Goal: Task Accomplishment & Management: Use online tool/utility

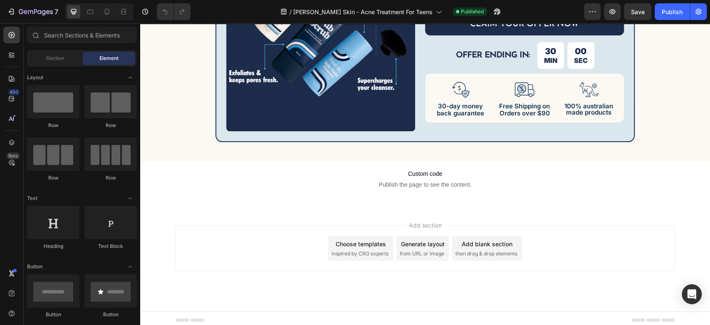
scroll to position [4558, 0]
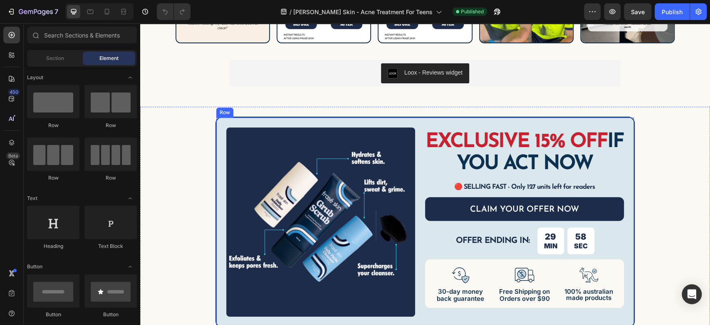
drag, startPoint x: 416, startPoint y: 123, endPoint x: 411, endPoint y: 116, distance: 8.6
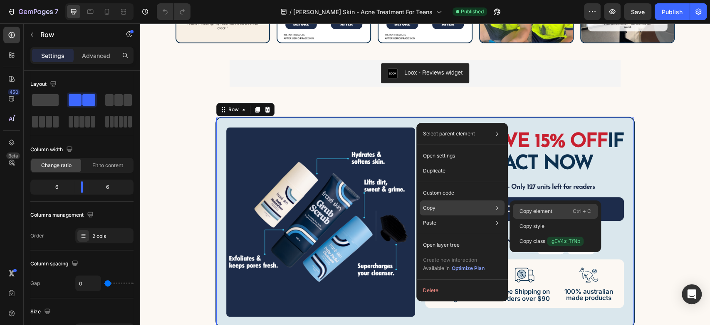
click at [526, 209] on p "Copy element" at bounding box center [536, 210] width 33 height 7
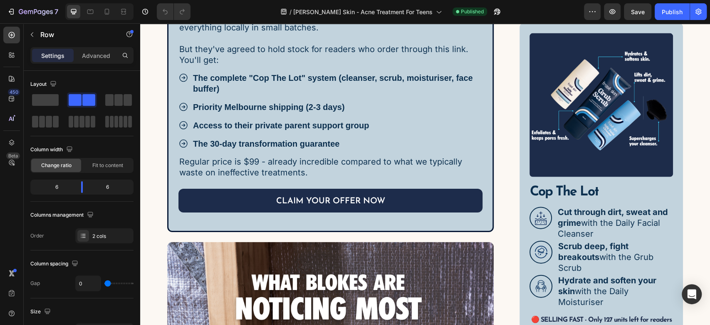
scroll to position [3065, 0]
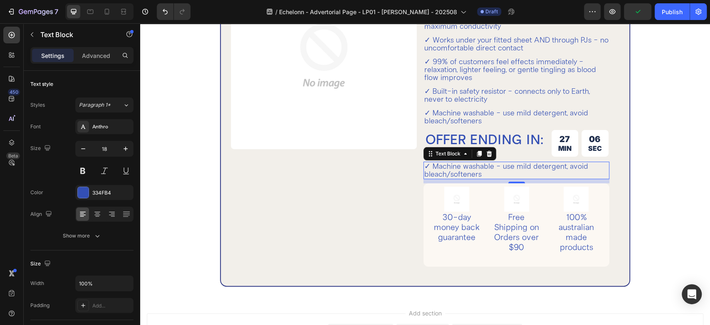
click at [469, 175] on p "✓ Machine washable - use mild detergent, avoid bleach/softeners" at bounding box center [516, 170] width 184 height 16
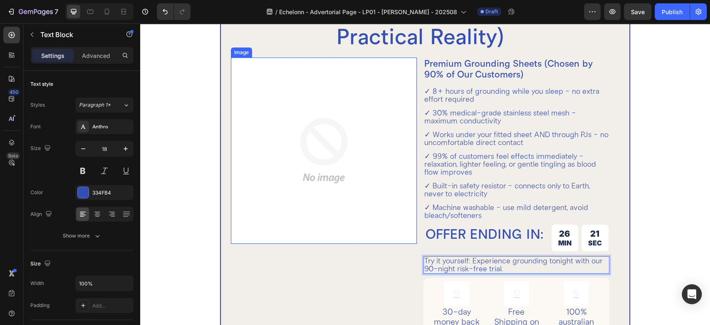
scroll to position [1902, 0]
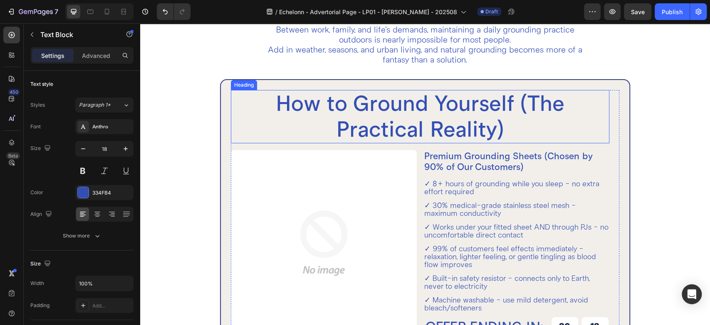
click at [369, 123] on h2 "How to Ground Yourself (The Practical Reality)" at bounding box center [420, 116] width 379 height 53
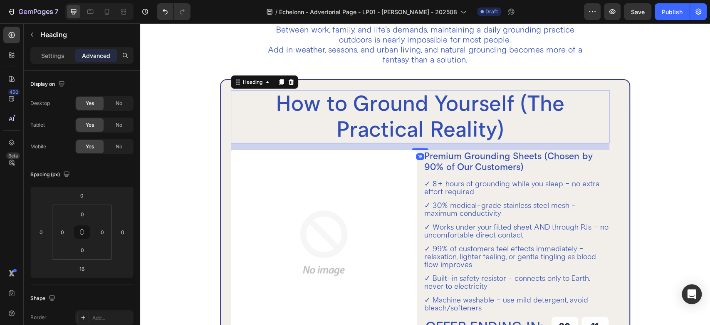
click at [369, 121] on h2 "How to Ground Yourself (The Practical Reality)" at bounding box center [420, 116] width 379 height 53
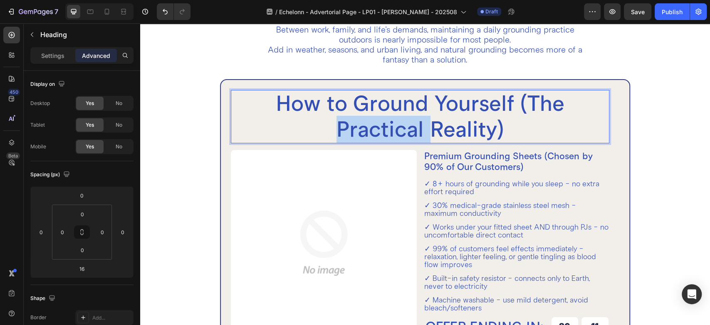
click at [369, 122] on p "How to Ground Yourself (The Practical Reality)" at bounding box center [420, 117] width 377 height 52
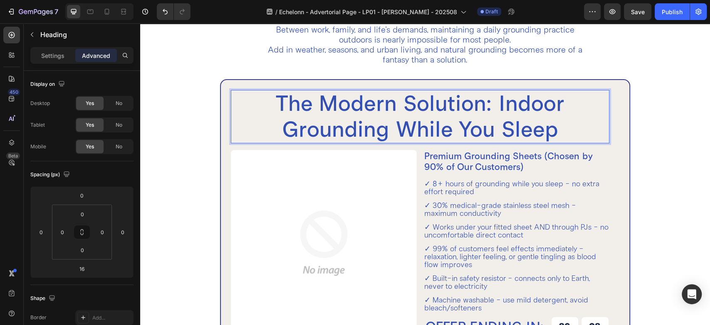
click at [495, 102] on p "The Modern Solution: Indoor Grounding While You Sleep" at bounding box center [420, 117] width 377 height 52
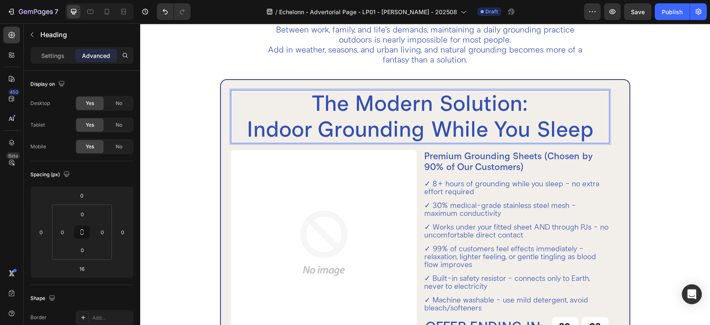
click at [436, 127] on p "The Modern Solution: Indoor Grounding While You Sleep" at bounding box center [420, 117] width 377 height 52
click at [430, 201] on p "✓ 30% medical-grade stainless steel mesh - maximum conductivity" at bounding box center [516, 209] width 184 height 16
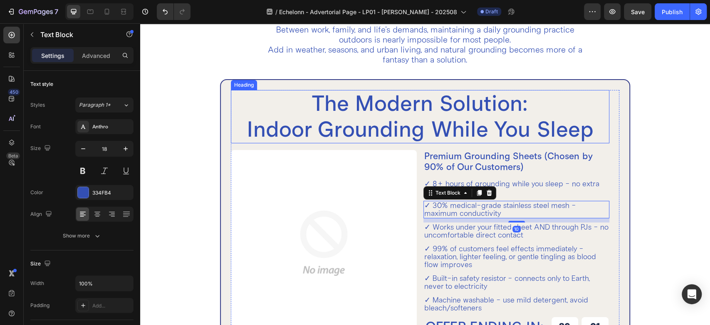
click at [412, 124] on p "The Modern Solution: Indoor Grounding While You Sleep" at bounding box center [420, 117] width 377 height 52
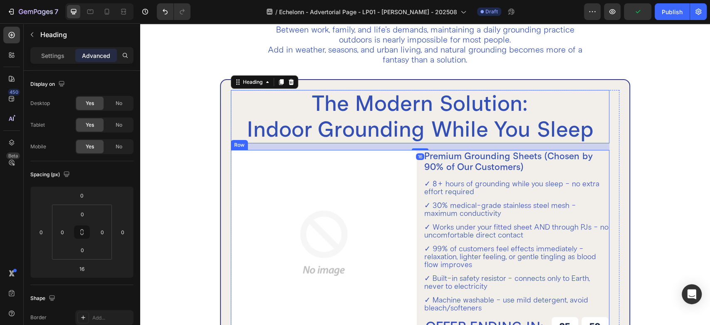
click at [417, 187] on div "Image Row Premium Grounding Sheets (Chosen by 90% of Our Customers) Heading ✓ 8…" at bounding box center [420, 304] width 379 height 308
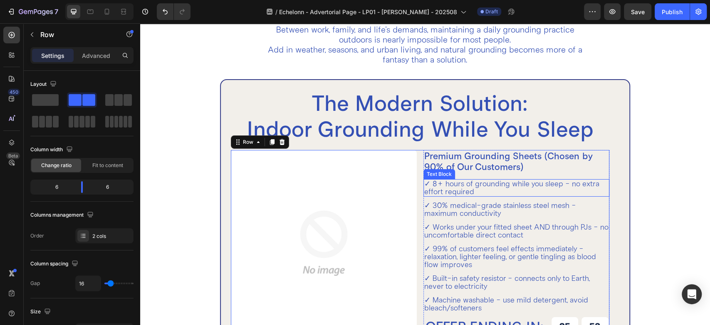
click at [424, 183] on p "✓ 8+ hours of grounding while you sleep - no extra effort required" at bounding box center [516, 188] width 184 height 16
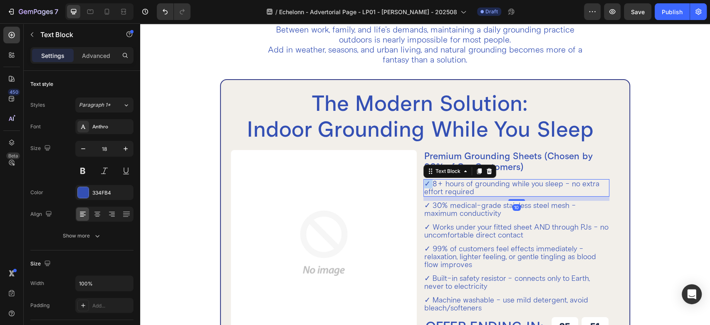
click at [424, 183] on p "✓ 8+ hours of grounding while you sleep - no extra effort required" at bounding box center [516, 188] width 184 height 16
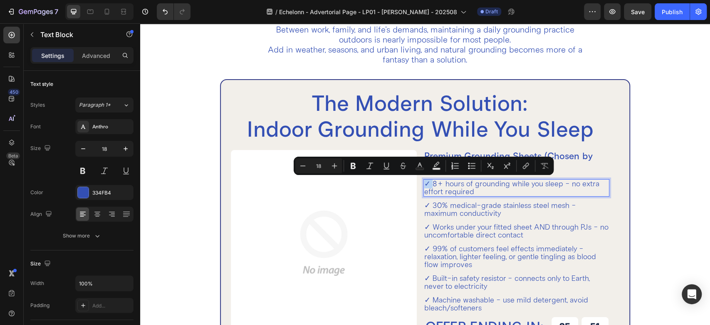
click at [424, 183] on p "✓ 8+ hours of grounding while you sleep - no extra effort required" at bounding box center [516, 188] width 184 height 16
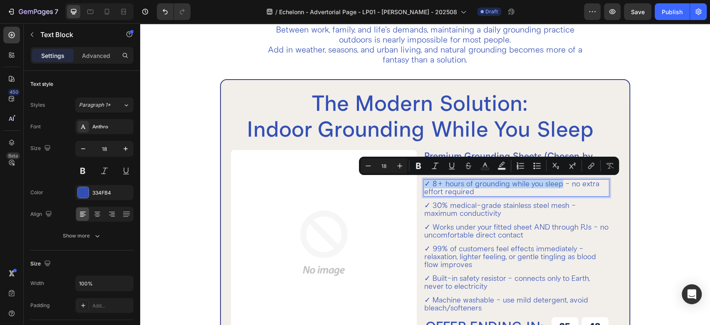
drag, startPoint x: 422, startPoint y: 183, endPoint x: 558, endPoint y: 182, distance: 135.6
click at [558, 182] on p "✓ 8+ hours of grounding while you sleep - no extra effort required" at bounding box center [516, 188] width 184 height 16
click at [415, 166] on icon "Editor contextual toolbar" at bounding box center [418, 165] width 8 height 8
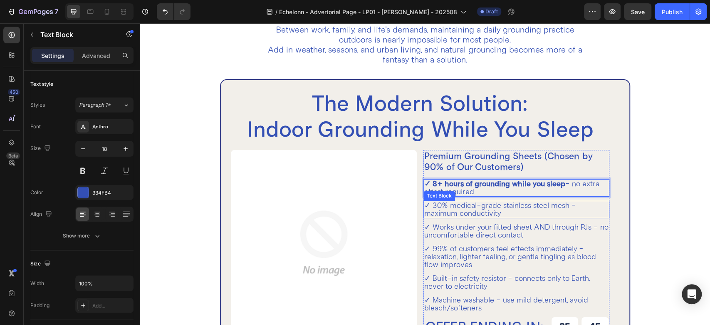
click at [424, 204] on p "✓ 30% medical-grade stainless steel mesh - maximum conductivity" at bounding box center [516, 209] width 184 height 16
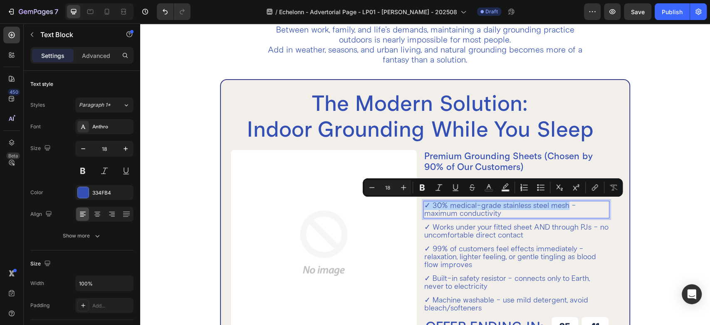
drag, startPoint x: 422, startPoint y: 204, endPoint x: 564, endPoint y: 205, distance: 141.9
click at [564, 205] on p "✓ 30% medical-grade stainless steel mesh - maximum conductivity" at bounding box center [516, 209] width 184 height 16
click at [423, 187] on icon "Editor contextual toolbar" at bounding box center [422, 187] width 5 height 6
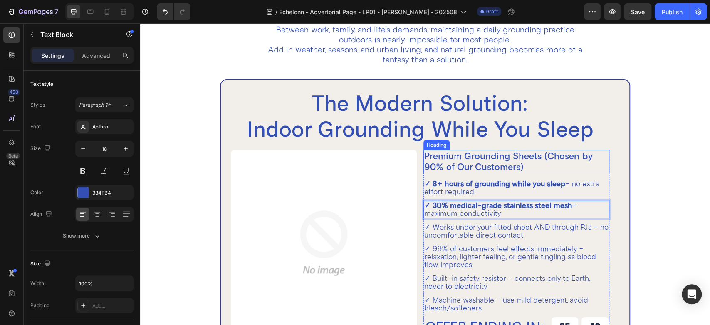
scroll to position [1995, 0]
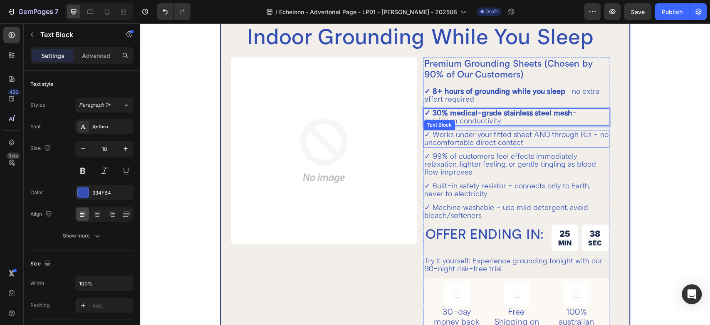
click at [424, 132] on p "✓ Works under your fitted sheet AND through PJs - no uncomfortable direct conta…" at bounding box center [516, 139] width 184 height 16
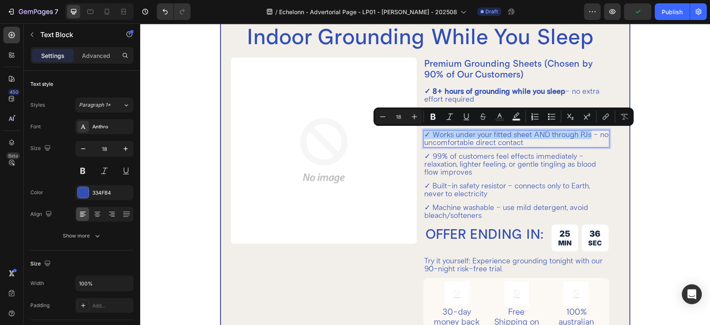
drag, startPoint x: 422, startPoint y: 132, endPoint x: 588, endPoint y: 133, distance: 166.4
click at [588, 133] on p "✓ Works under your fitted sheet AND through PJs - no uncomfortable direct conta…" at bounding box center [516, 139] width 184 height 16
click at [431, 115] on icon "Editor contextual toolbar" at bounding box center [433, 117] width 5 height 6
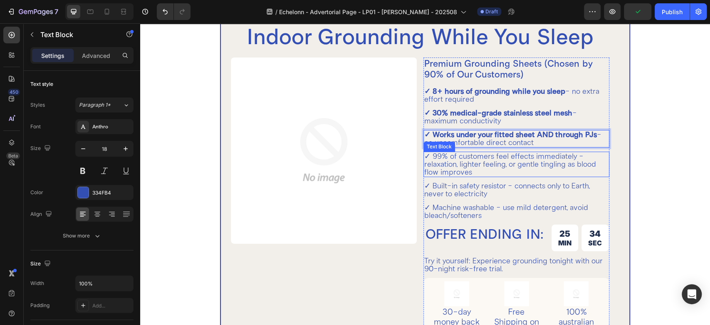
click at [424, 153] on p "✓ 99% of customers feel effects immediately - relaxation, lighter feeling, or g…" at bounding box center [516, 164] width 184 height 24
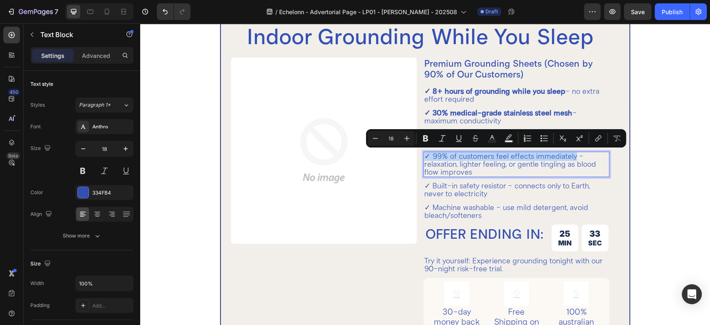
drag, startPoint x: 421, startPoint y: 153, endPoint x: 573, endPoint y: 158, distance: 152.4
click at [573, 158] on p "✓ 99% of customers feel effects immediately - relaxation, lighter feeling, or g…" at bounding box center [516, 164] width 184 height 24
click at [431, 137] on button "Bold" at bounding box center [425, 138] width 15 height 15
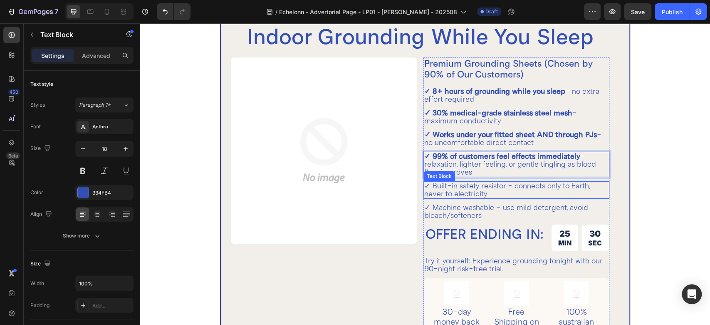
click at [424, 184] on p "✓ Built-in safety resistor - connects only to Earth, never to electricity" at bounding box center [516, 190] width 184 height 16
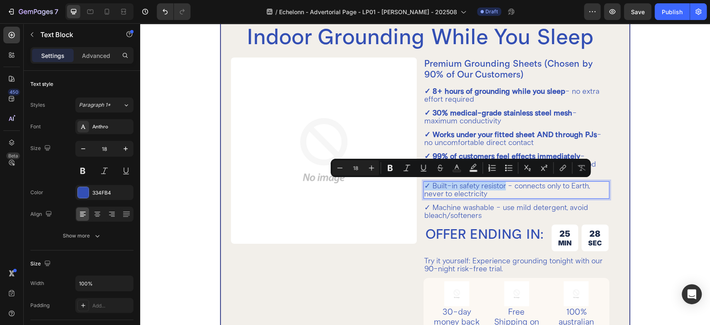
drag, startPoint x: 421, startPoint y: 184, endPoint x: 502, endPoint y: 185, distance: 80.3
click at [502, 185] on p "✓ Built-in safety resistor - connects only to Earth, never to electricity" at bounding box center [516, 190] width 184 height 16
click at [396, 166] on button "Bold" at bounding box center [390, 167] width 15 height 15
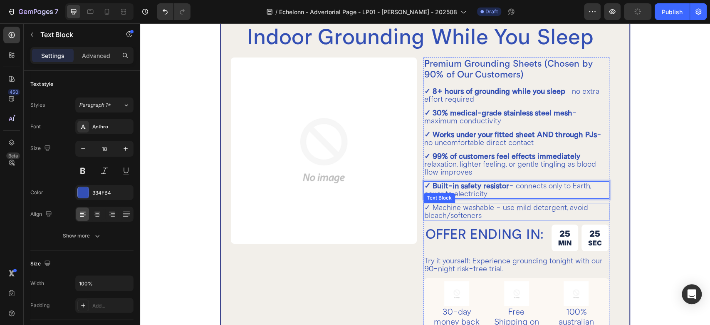
click at [424, 205] on p "✓ Machine washable - use mild detergent, avoid bleach/softeners" at bounding box center [516, 211] width 184 height 16
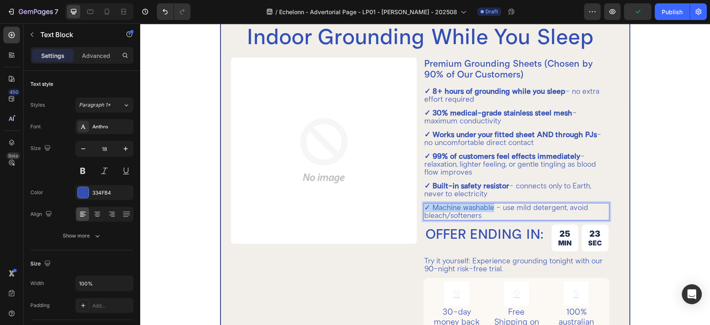
drag, startPoint x: 422, startPoint y: 205, endPoint x: 489, endPoint y: 206, distance: 67.0
click at [489, 206] on p "✓ Machine washable - use mild detergent, avoid bleach/softeners" at bounding box center [516, 211] width 184 height 16
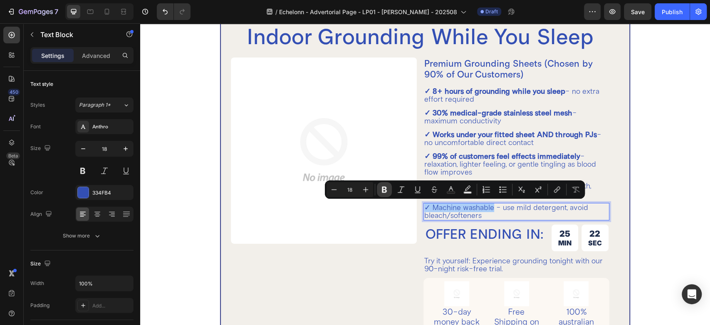
click at [384, 188] on icon "Editor contextual toolbar" at bounding box center [384, 189] width 8 height 8
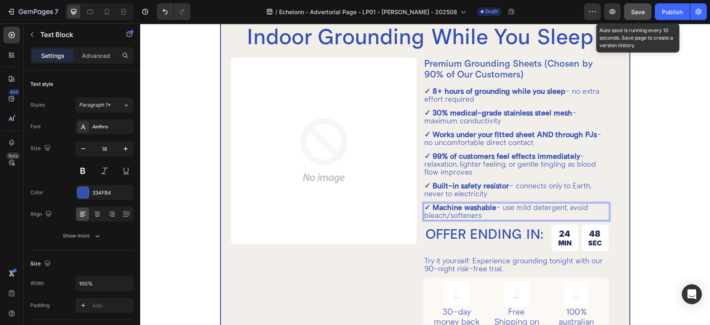
click at [632, 19] on button "Save" at bounding box center [637, 11] width 27 height 17
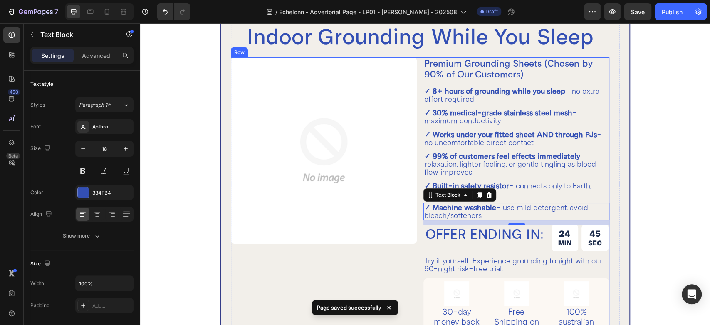
click at [416, 147] on div "Image Row Premium Grounding Sheets (Chosen by 90% of Our Customers) Heading ✓ 8…" at bounding box center [420, 211] width 379 height 308
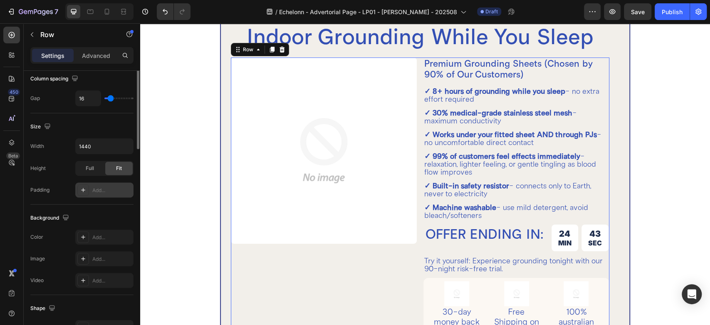
scroll to position [92, 0]
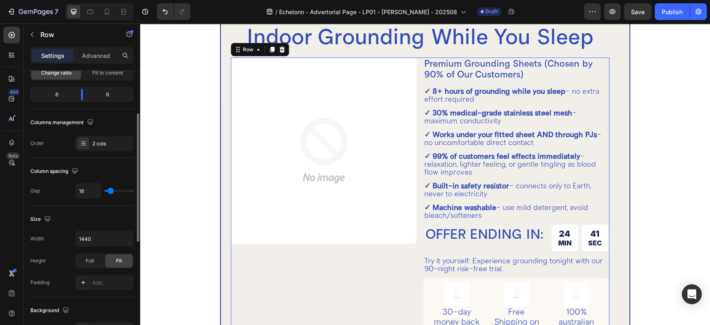
type input "27"
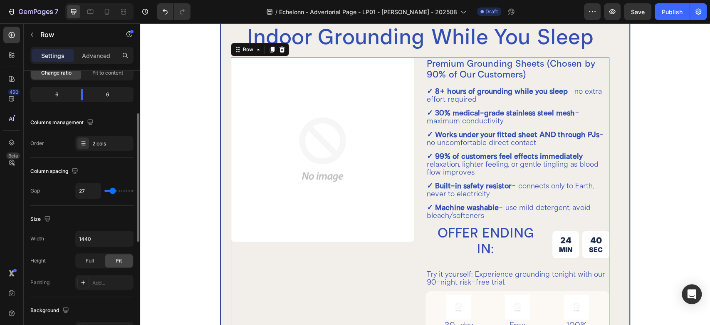
type input "13"
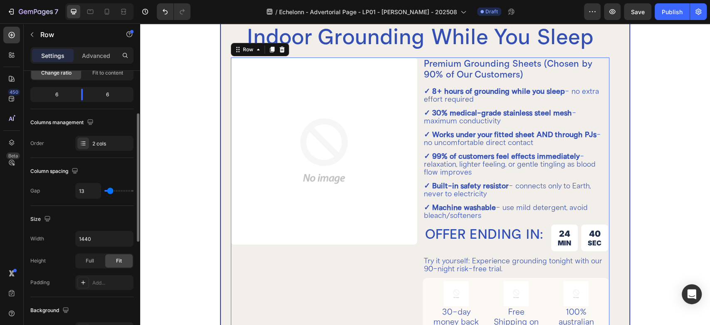
type input "21"
type input "19"
type input "15"
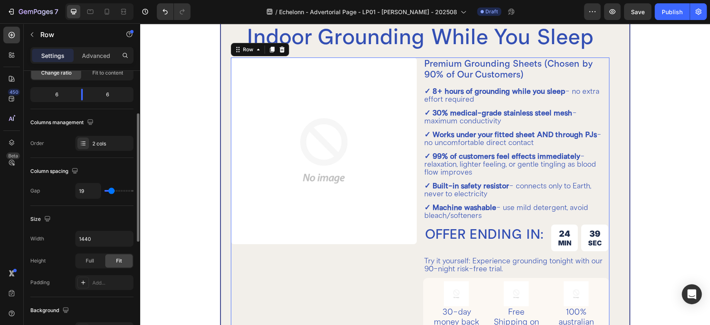
type input "15"
type input "21"
type input "23"
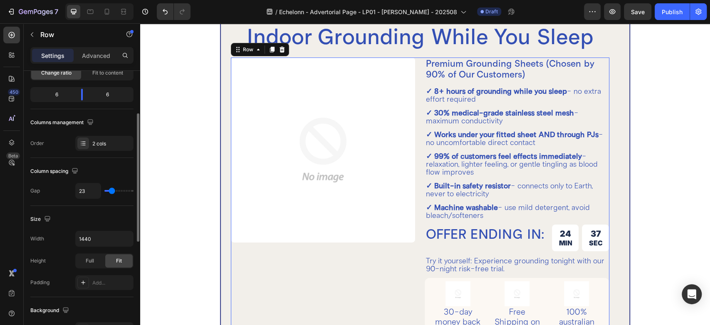
click at [112, 190] on input "range" at bounding box center [118, 191] width 29 height 2
click at [87, 190] on input "23" at bounding box center [88, 190] width 25 height 15
type input "2"
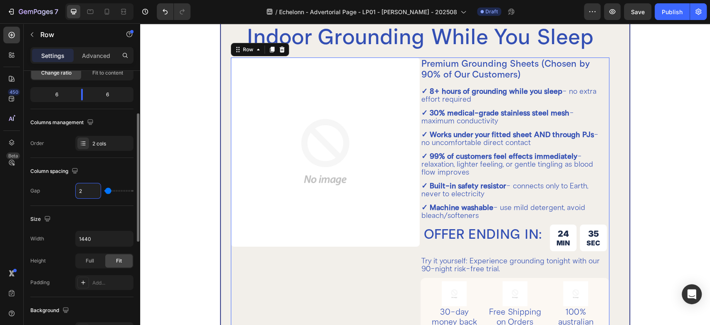
type input "20"
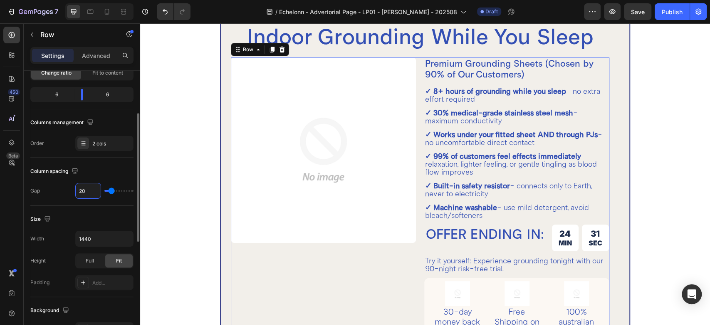
drag, startPoint x: 87, startPoint y: 190, endPoint x: 79, endPoint y: 188, distance: 7.9
click at [79, 188] on input "20" at bounding box center [88, 190] width 25 height 15
type input "3"
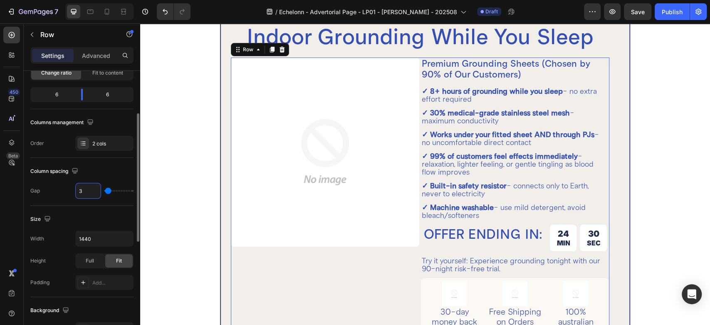
type input "30"
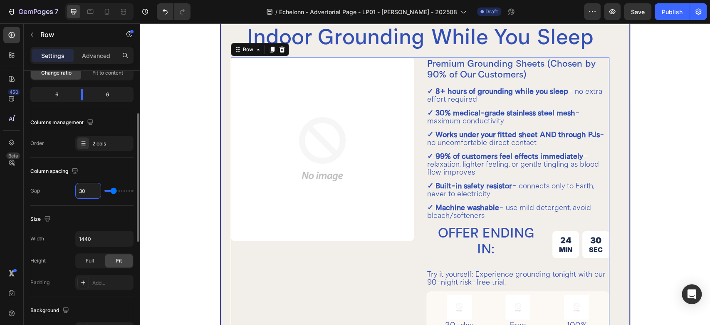
type input "30"
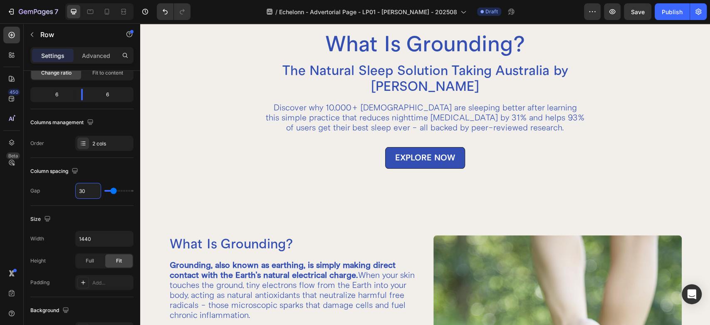
scroll to position [0, 0]
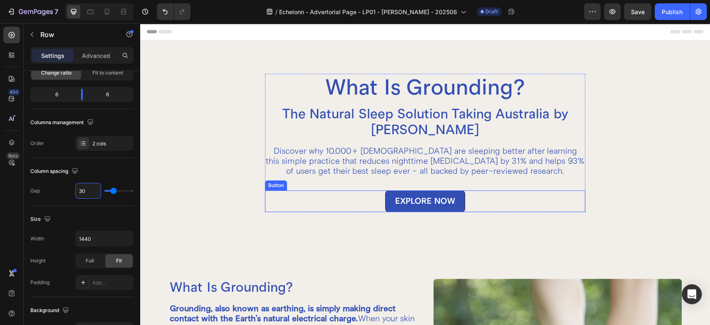
click at [385, 195] on button "EXPLORE NOW" at bounding box center [425, 201] width 80 height 22
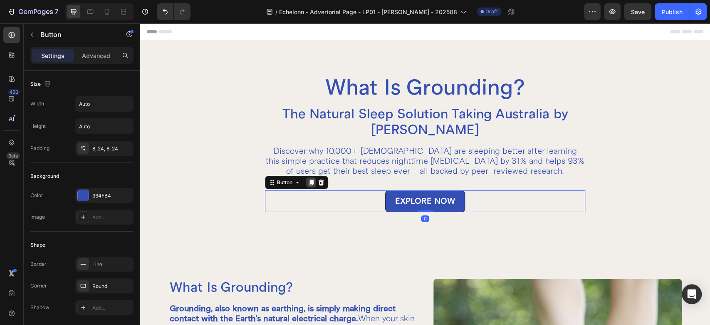
click at [309, 183] on icon at bounding box center [311, 182] width 5 height 6
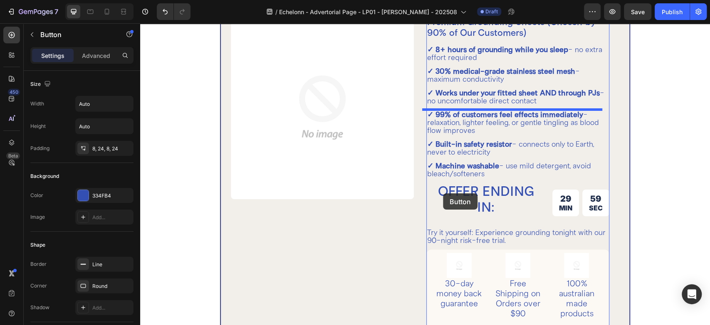
scroll to position [2034, 0]
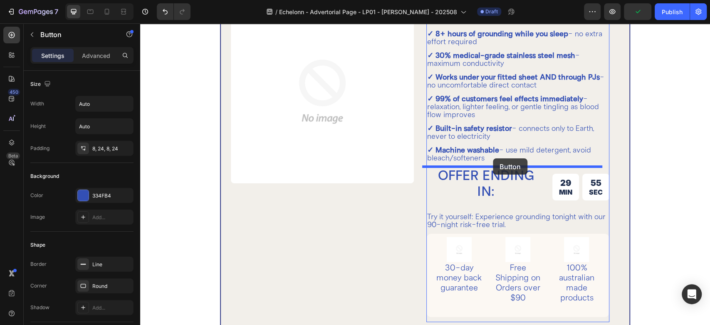
drag, startPoint x: 282, startPoint y: 203, endPoint x: 493, endPoint y: 158, distance: 216.0
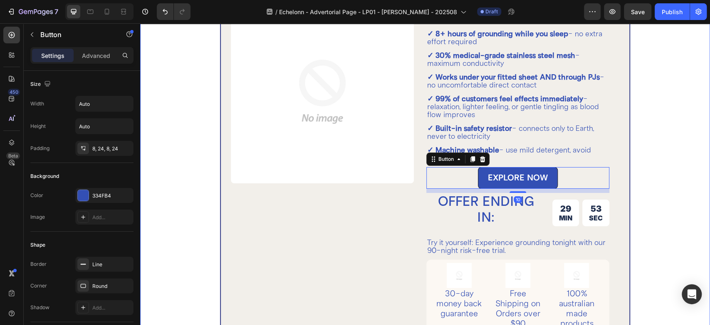
click at [647, 162] on div "How to Ground Yourself (The Practical Reality) Heading There are natural ways t…" at bounding box center [425, 16] width 513 height 713
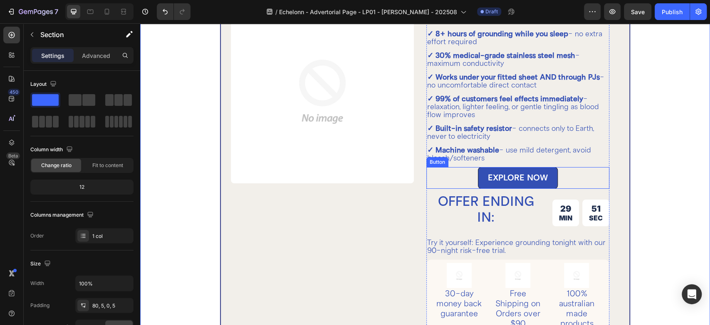
click at [461, 174] on div "EXPLORE NOW Button" at bounding box center [517, 178] width 183 height 22
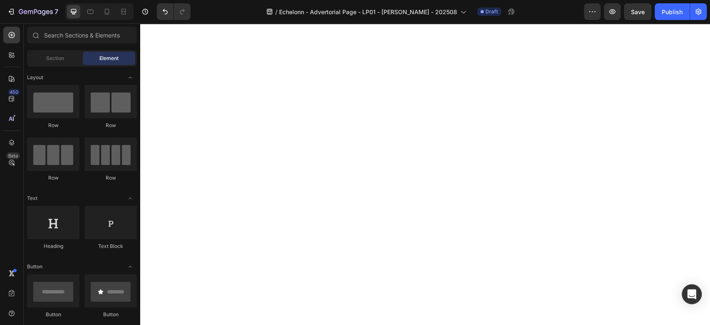
scroll to position [0, 0]
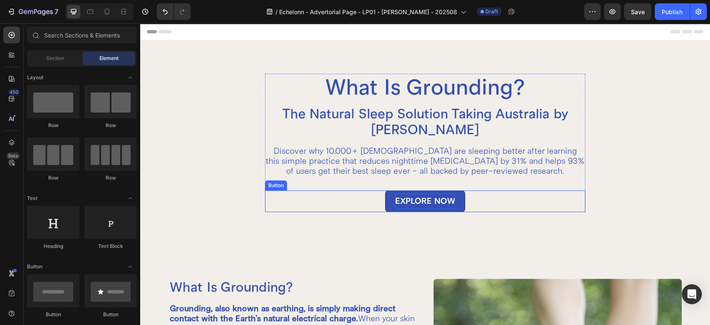
click at [419, 198] on div "EXPLORE NOW" at bounding box center [425, 200] width 60 height 15
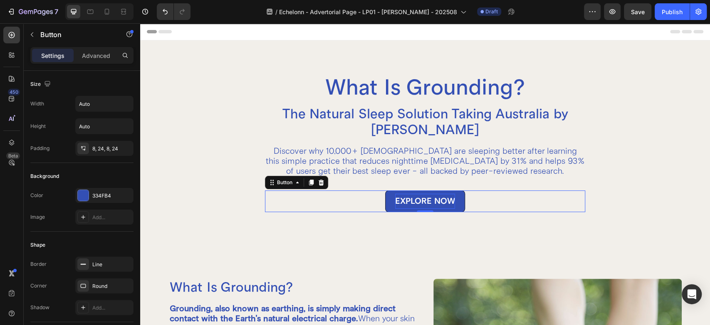
click at [425, 203] on div "EXPLORE NOW" at bounding box center [425, 200] width 60 height 15
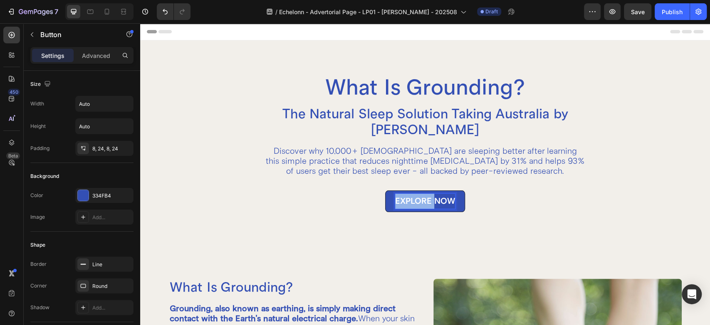
click at [425, 203] on p "EXPLORE NOW" at bounding box center [425, 200] width 60 height 15
click at [392, 190] on button "STARTNOW" at bounding box center [425, 201] width 67 height 22
click at [366, 190] on button "START GROUNDINGNOW" at bounding box center [425, 201] width 119 height 22
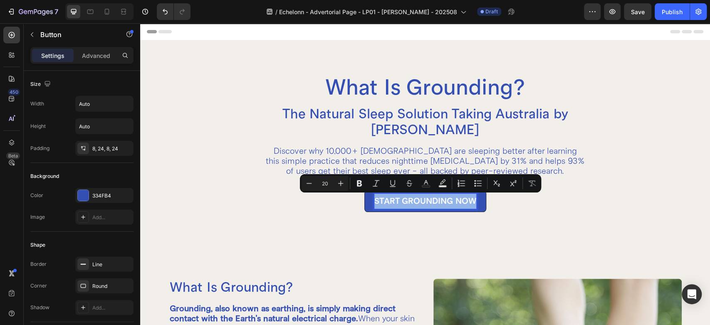
copy p "START GROUNDING NOW"
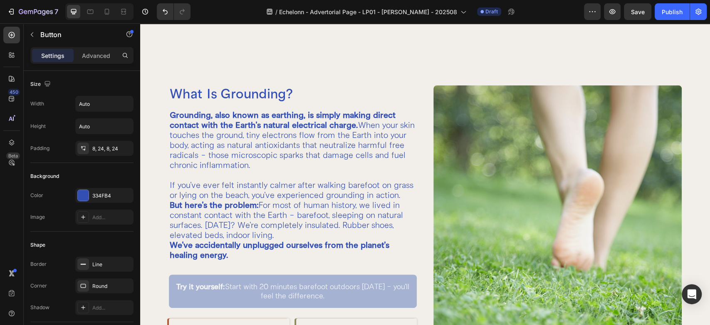
type input "16"
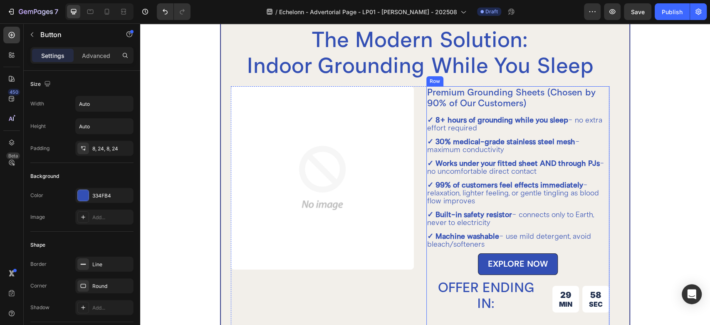
scroll to position [1941, 0]
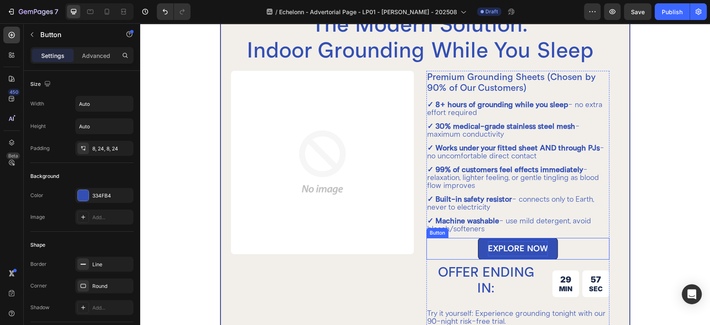
click at [501, 243] on div "EXPLORE NOW" at bounding box center [518, 248] width 60 height 15
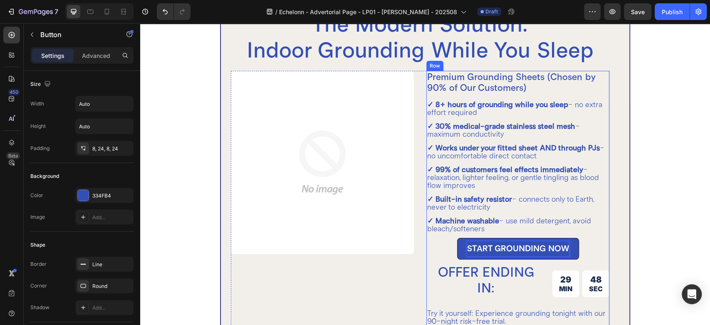
click at [498, 212] on div "Premium Grounding Sheets (Chosen by 90% of Our Customers) Heading ✓ 8+ hours of…" at bounding box center [517, 244] width 183 height 347
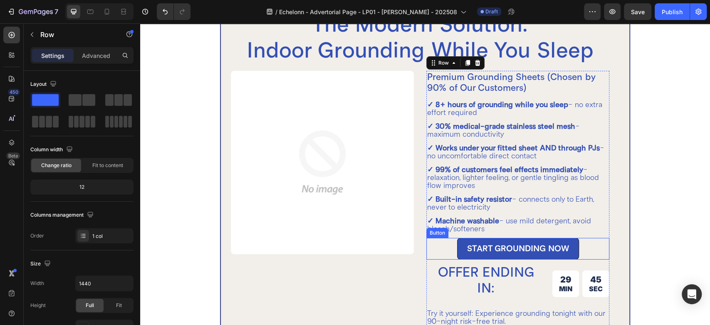
click at [450, 242] on div "START GROUNDING NOW Button" at bounding box center [517, 249] width 183 height 22
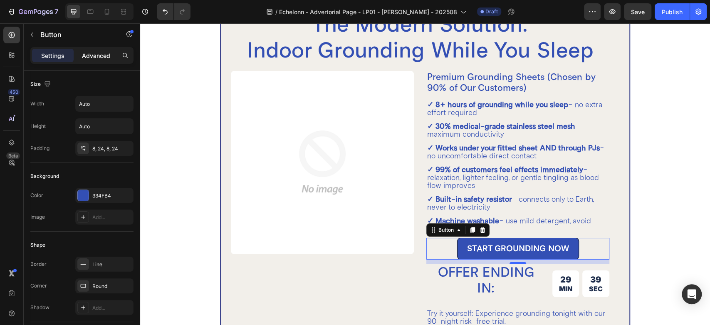
click at [93, 58] on p "Advanced" at bounding box center [96, 55] width 28 height 9
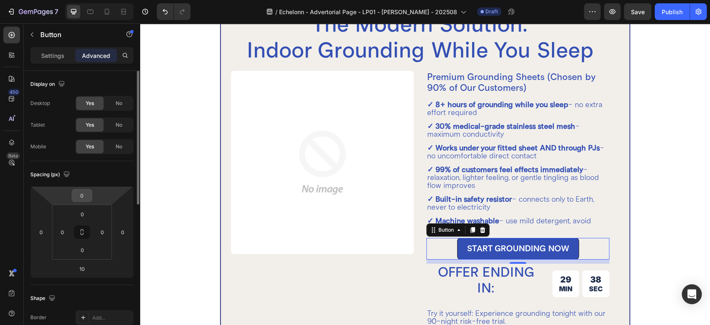
click at [86, 194] on input "0" at bounding box center [82, 195] width 17 height 12
type input "10"
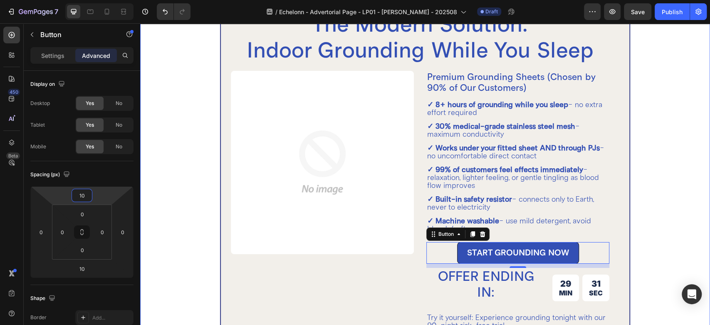
click at [663, 165] on div "How to Ground Yourself (The Practical Reality) Heading There are natural ways t…" at bounding box center [425, 88] width 513 height 717
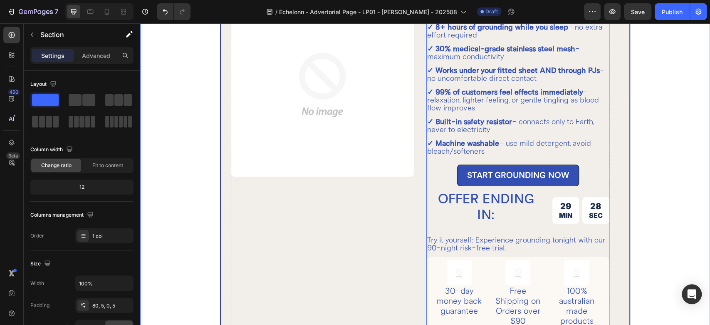
scroll to position [2034, 0]
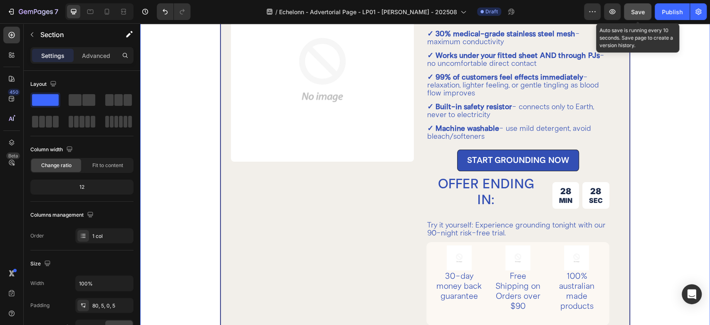
click at [639, 13] on span "Save" at bounding box center [638, 11] width 14 height 7
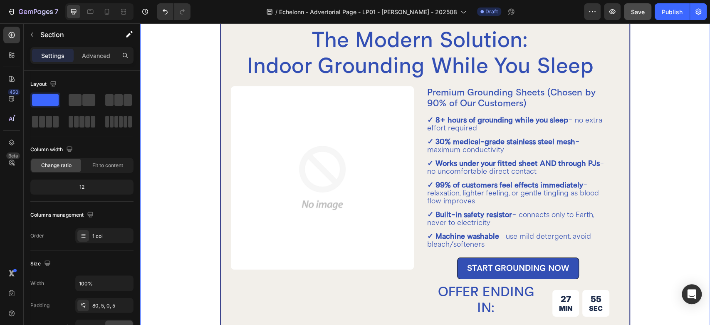
scroll to position [1941, 0]
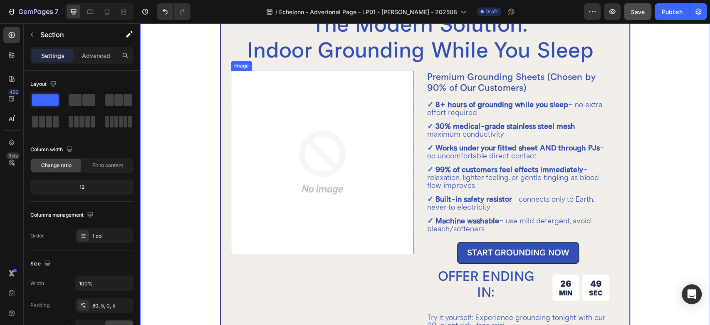
click at [295, 128] on img at bounding box center [322, 162] width 183 height 183
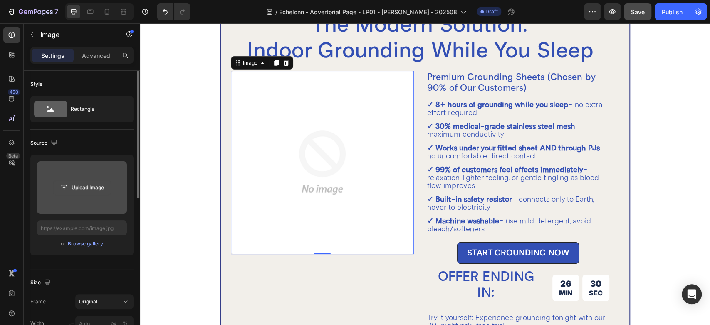
click at [80, 191] on input "file" at bounding box center [81, 187] width 57 height 14
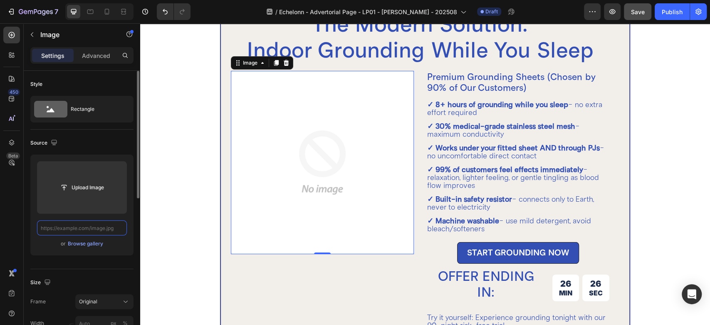
click at [77, 232] on input "text" at bounding box center [82, 227] width 90 height 15
paste input "[URL][DOMAIN_NAME]"
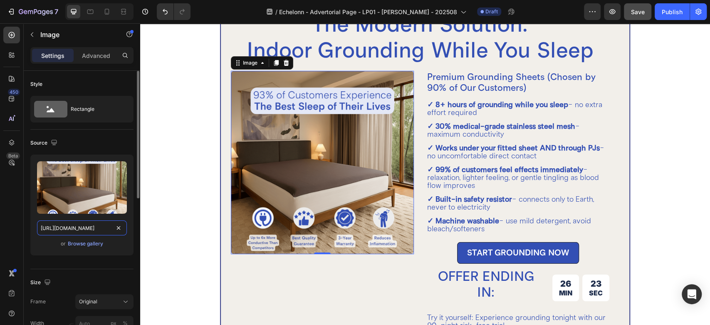
type input "[URL][DOMAIN_NAME]"
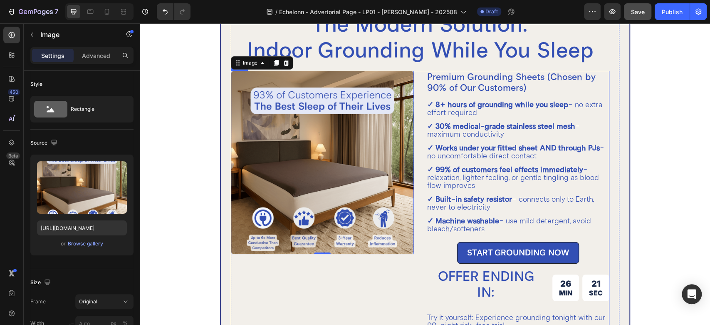
click at [320, 277] on div "Image 0 Row" at bounding box center [322, 247] width 183 height 352
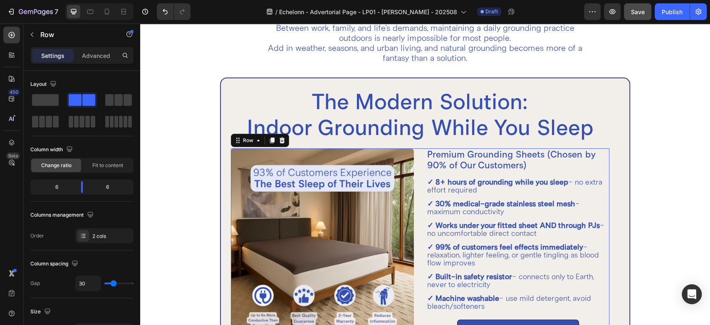
scroll to position [1849, 0]
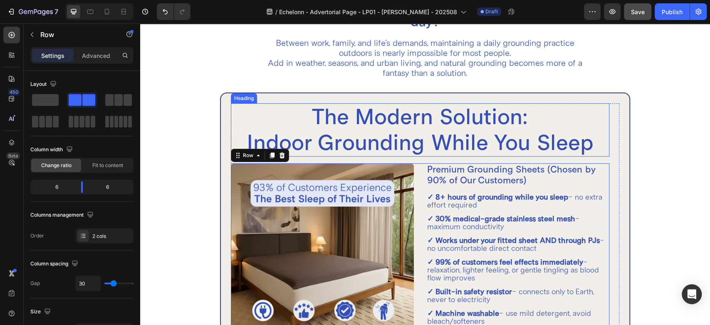
click at [424, 126] on h2 "The Modern Solution: Indoor Grounding While You Sleep" at bounding box center [420, 129] width 379 height 53
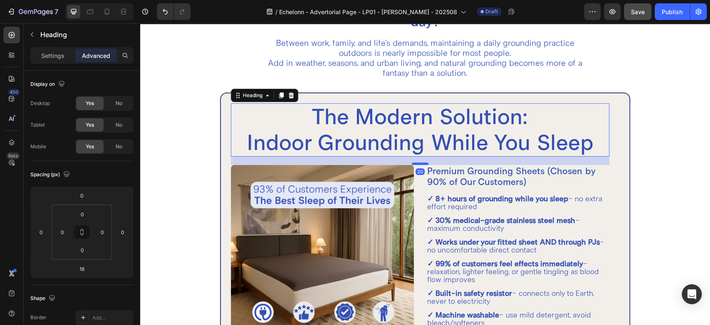
click at [420, 163] on div at bounding box center [420, 163] width 17 height 2
type input "20"
click at [683, 139] on div "How to Ground Yourself (The Practical Reality) Heading There are natural ways t…" at bounding box center [425, 165] width 570 height 752
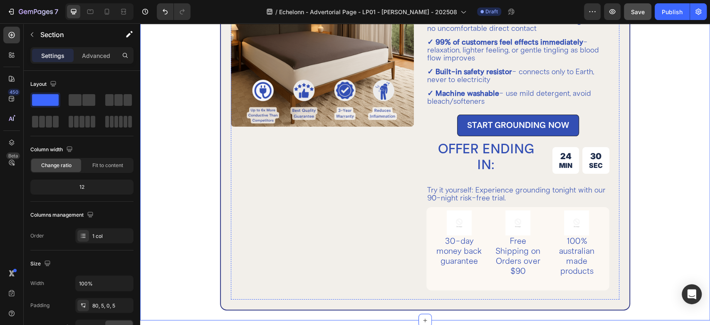
scroll to position [2092, 0]
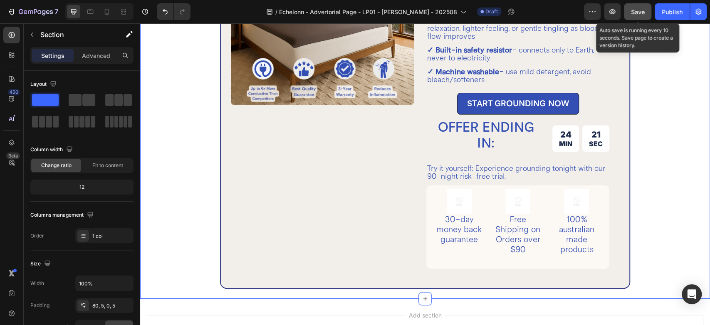
click at [648, 11] on button "Save" at bounding box center [637, 11] width 27 height 17
